Goal: Task Accomplishment & Management: Use online tool/utility

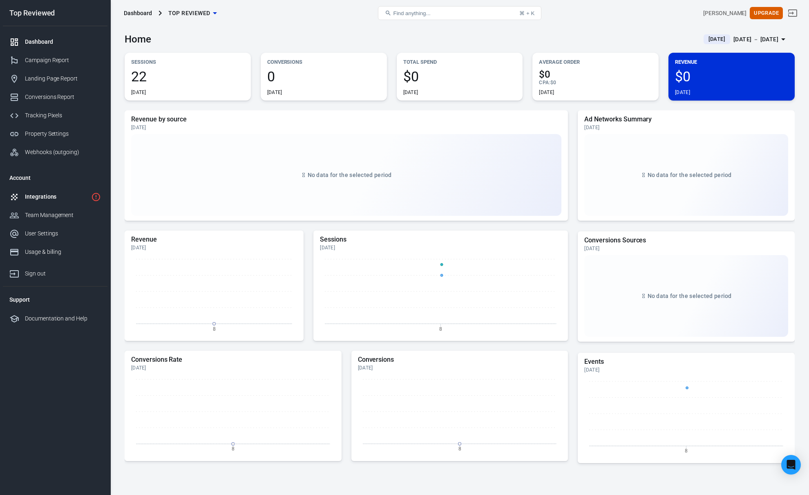
click at [64, 198] on div "Integrations" at bounding box center [56, 196] width 63 height 9
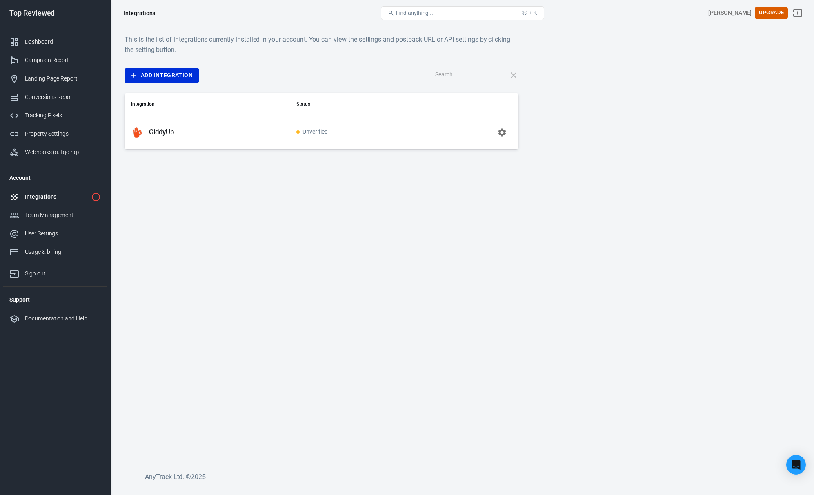
click at [162, 136] on div "GiddyUp" at bounding box center [207, 132] width 152 height 13
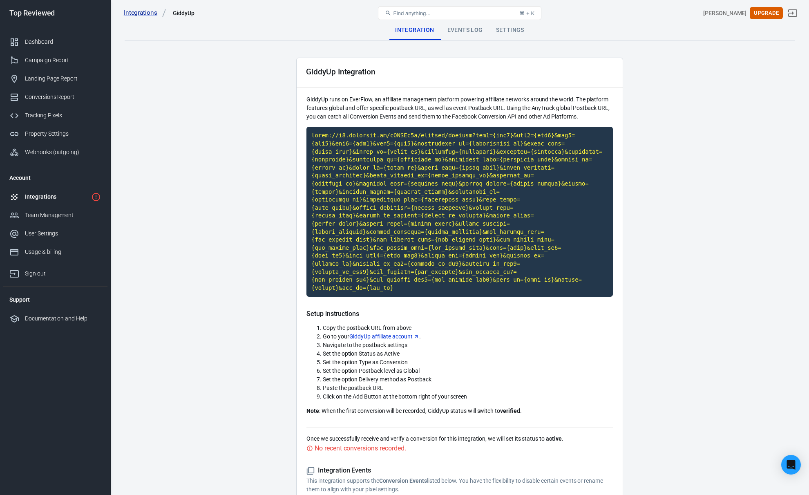
click at [268, 184] on main "Integration Events Log Settings GiddyUp Integration GiddyUp runs on EverFlow, a…" at bounding box center [460, 303] width 670 height 567
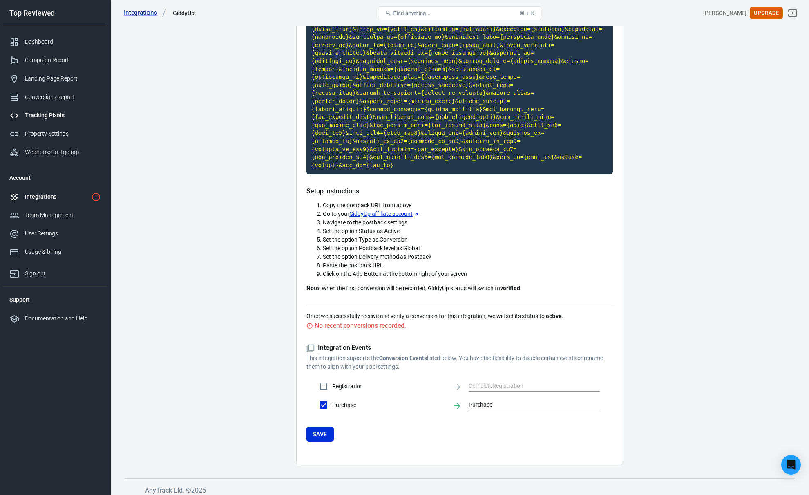
click at [39, 118] on div "Tracking Pixels" at bounding box center [63, 115] width 76 height 9
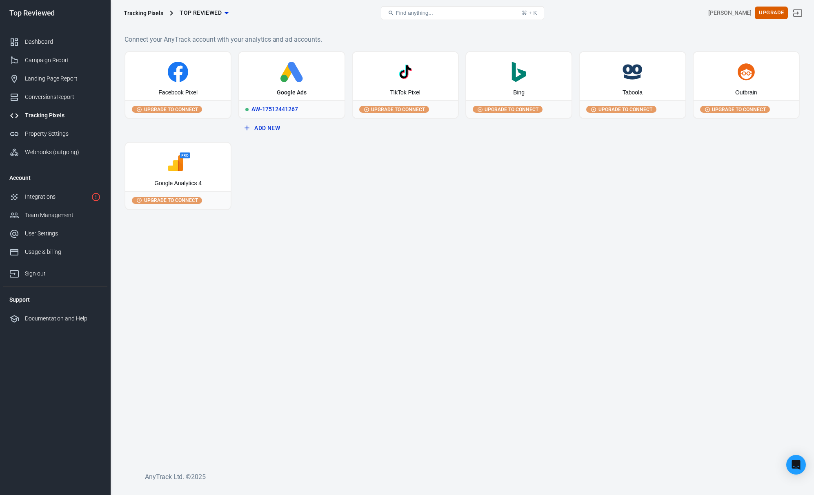
click at [278, 104] on div "AW-17512441267" at bounding box center [291, 109] width 105 height 18
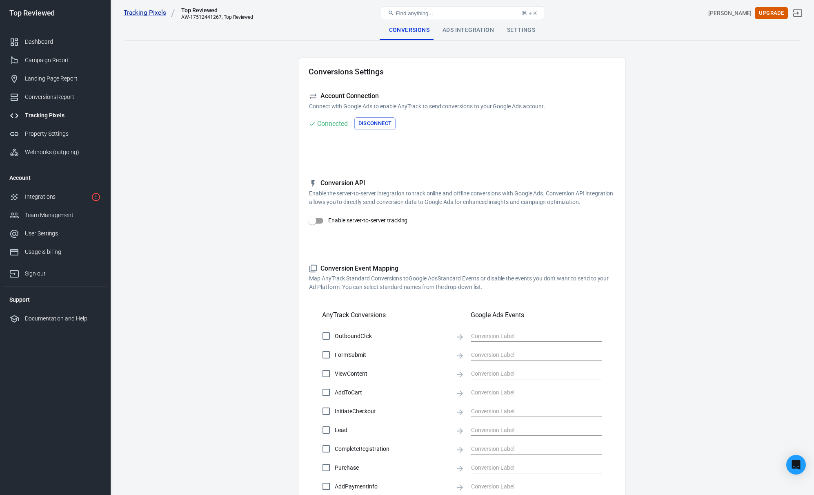
checkbox input "true"
type input "uXs4CMeKw6kbELPLyp5B"
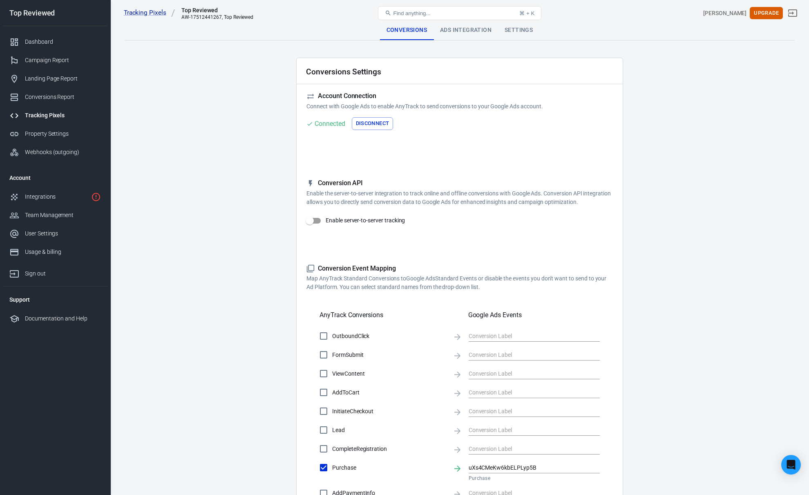
click at [477, 29] on div "Ads Integration" at bounding box center [465, 30] width 65 height 20
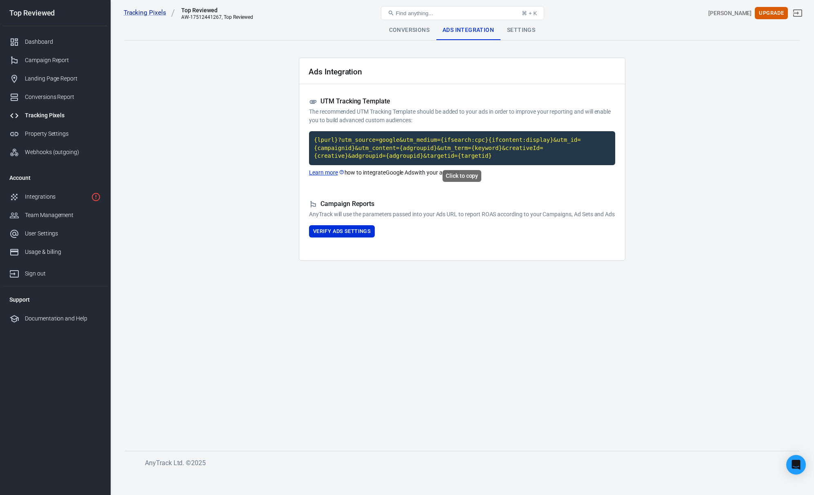
click at [385, 158] on code "{lpurl}?utm_source=google&utm_medium={ifsearch:cpc}{ifcontent:display}&utm_id={…" at bounding box center [462, 148] width 306 height 34
click at [51, 40] on div "Dashboard" at bounding box center [63, 42] width 76 height 9
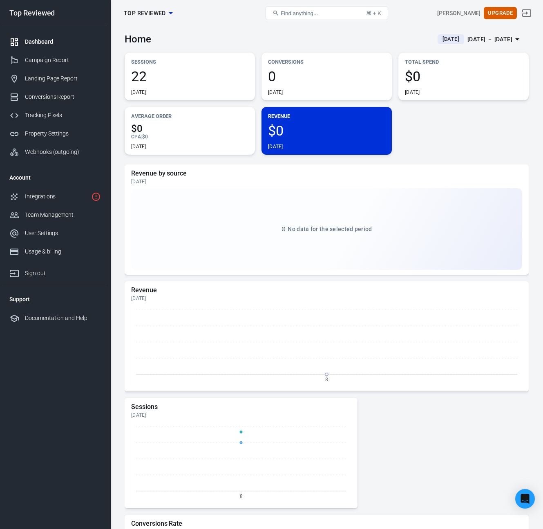
click at [201, 196] on div "No data for the selected period" at bounding box center [326, 229] width 391 height 82
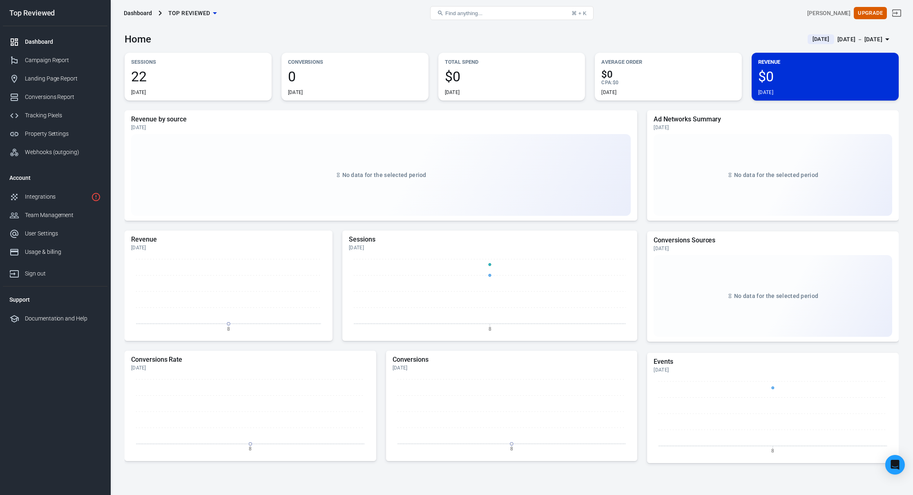
click at [37, 41] on div "Dashboard" at bounding box center [63, 42] width 76 height 9
